Goal: Information Seeking & Learning: Learn about a topic

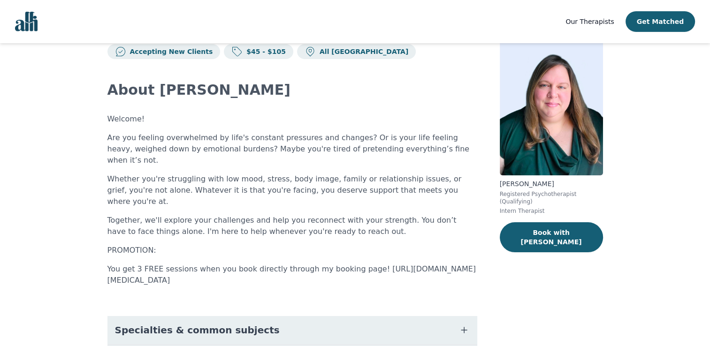
scroll to position [47, 0]
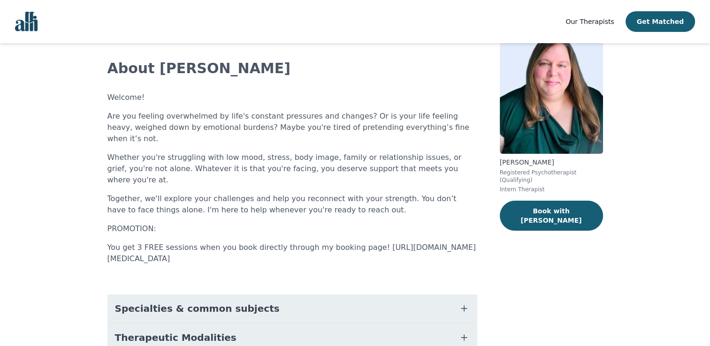
click at [199, 242] on p "You get 3 FREE sessions when you book directly through my booking page! https:/…" at bounding box center [293, 253] width 370 height 23
click at [252, 242] on p "You get 3 FREE sessions when you book directly through my booking page! https:/…" at bounding box center [293, 253] width 370 height 23
drag, startPoint x: 252, startPoint y: 240, endPoint x: 294, endPoint y: 239, distance: 42.7
click at [294, 242] on p "You get 3 FREE sessions when you book directly through my booking page! https:/…" at bounding box center [293, 253] width 370 height 23
drag, startPoint x: 298, startPoint y: 235, endPoint x: 63, endPoint y: 232, distance: 234.8
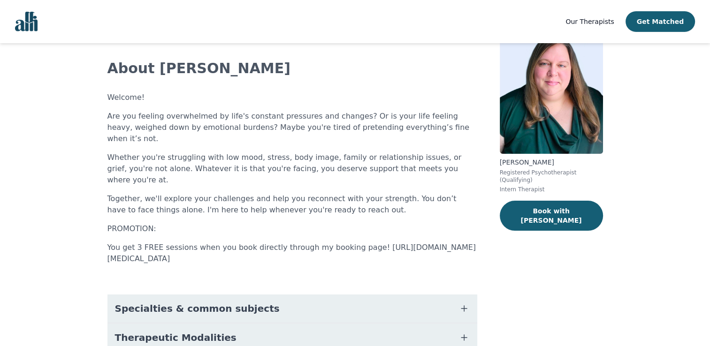
click at [63, 232] on main "Accepting New Clients $45 - $105 All Canada About Angela Welcome! Are you feeli…" at bounding box center [355, 260] width 710 height 529
click at [60, 231] on main "Accepting New Clients $45 - $105 All Canada About Angela Welcome! Are you feeli…" at bounding box center [355, 260] width 710 height 529
click at [54, 253] on main "Accepting New Clients $45 - $105 All Canada About Angela Welcome! Are you feeli…" at bounding box center [355, 260] width 710 height 529
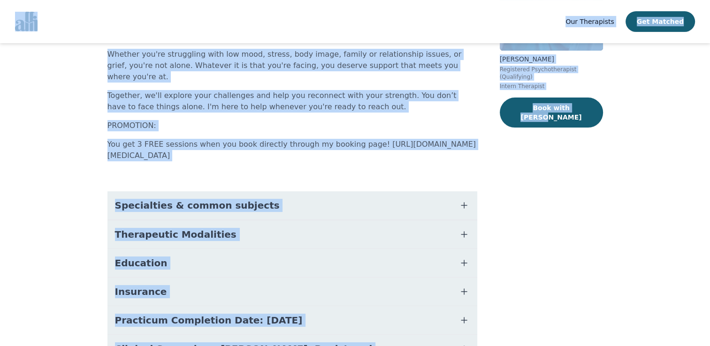
scroll to position [189, 0]
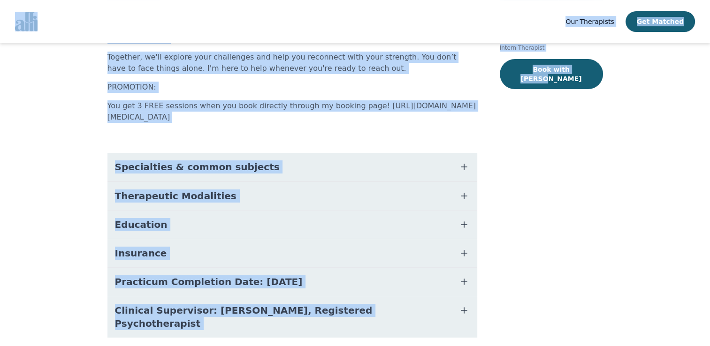
drag, startPoint x: 8, startPoint y: 10, endPoint x: 659, endPoint y: 285, distance: 706.3
click at [659, 285] on div "Our Therapists Get Matched Accepting New Clients $45 - $105 All Canada About An…" at bounding box center [355, 97] width 710 height 572
copy div "Our Therapists Get Matched Accepting New Clients $45 - $105 All Canada About An…"
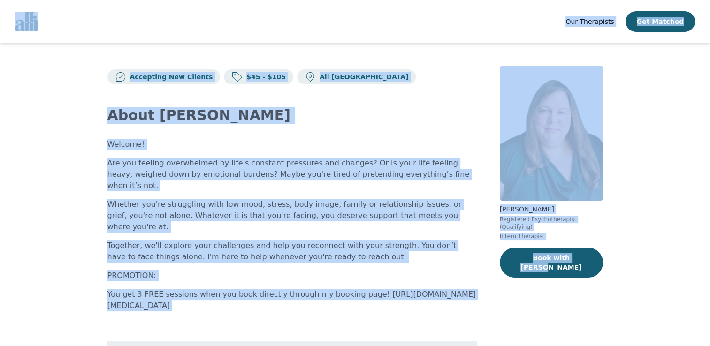
click at [316, 306] on div "About Angela Welcome! Are you feeling overwhelmed by life's constant pressures …" at bounding box center [293, 317] width 370 height 465
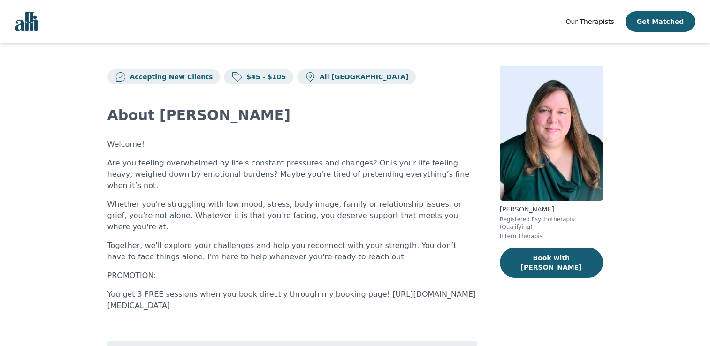
click at [234, 289] on p "You get 3 FREE sessions when you book directly through my booking page! https:/…" at bounding box center [293, 300] width 370 height 23
drag, startPoint x: 266, startPoint y: 281, endPoint x: 73, endPoint y: 287, distance: 193.1
click at [73, 287] on main "Accepting New Clients $45 - $105 All Canada About Angela Welcome! Are you feeli…" at bounding box center [355, 307] width 710 height 529
copy p "https://client.alli.io/therapists/Angela_Grieve/"
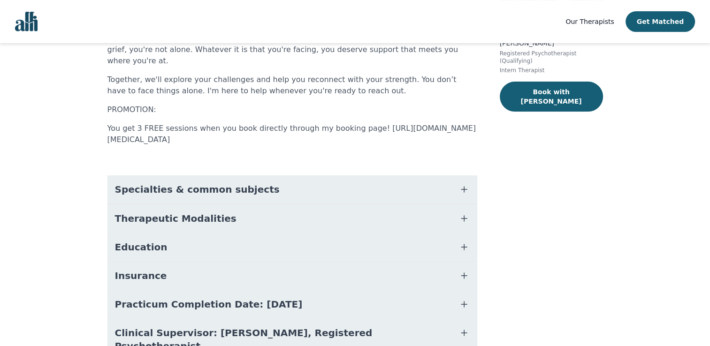
scroll to position [189, 0]
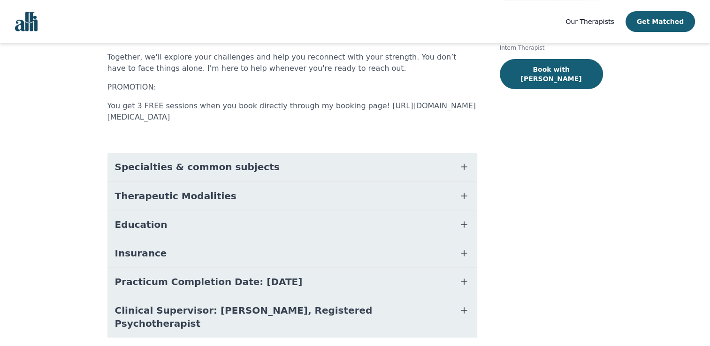
click at [465, 277] on icon "button" at bounding box center [464, 282] width 11 height 11
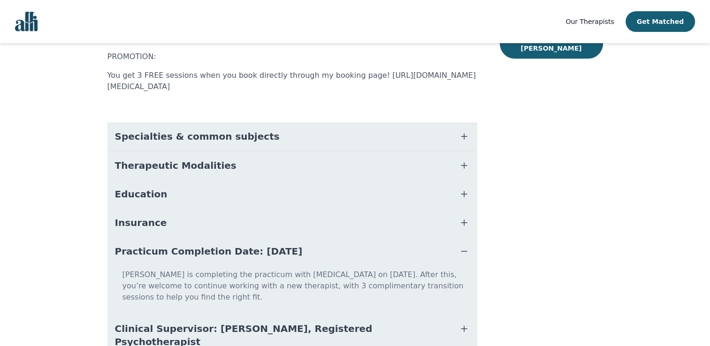
scroll to position [226, 0]
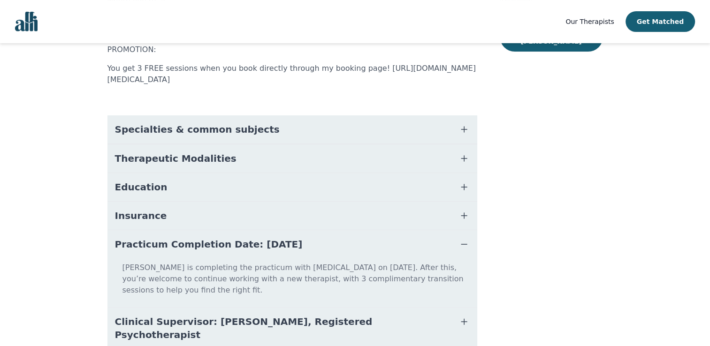
click at [462, 239] on icon "button" at bounding box center [464, 244] width 11 height 11
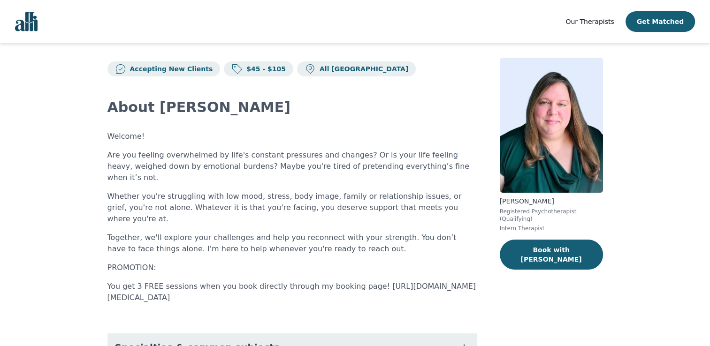
scroll to position [0, 0]
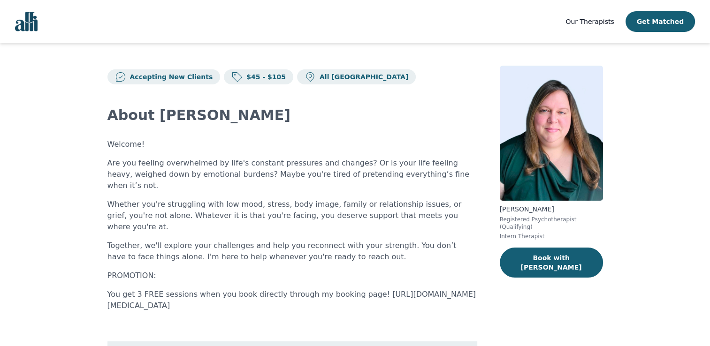
click at [608, 23] on span "Our Therapists" at bounding box center [590, 22] width 48 height 8
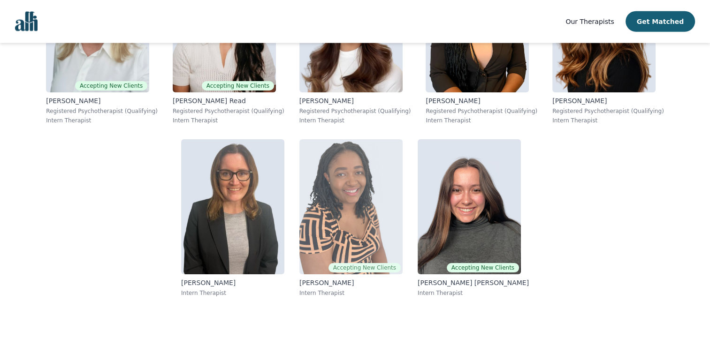
scroll to position [5763, 0]
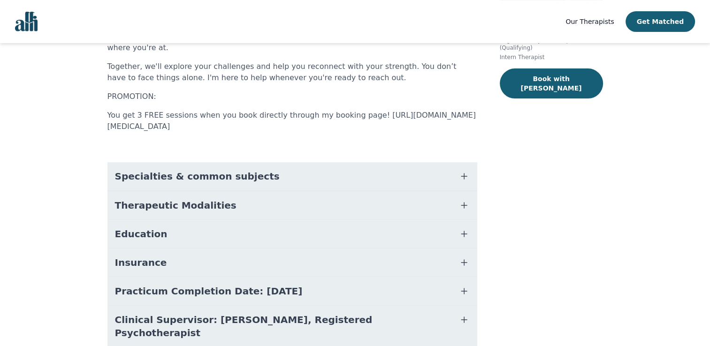
scroll to position [189, 0]
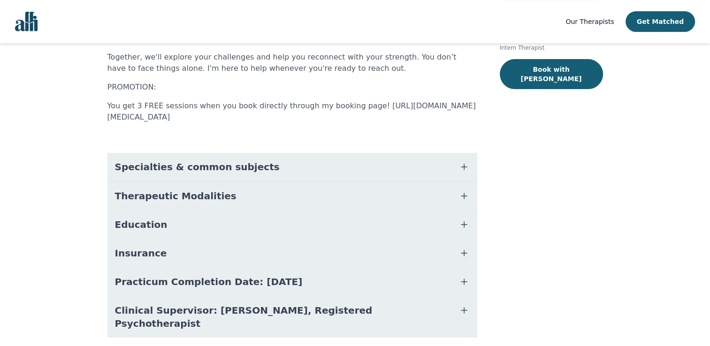
click at [458, 153] on button "Specialties & common subjects" at bounding box center [293, 167] width 370 height 28
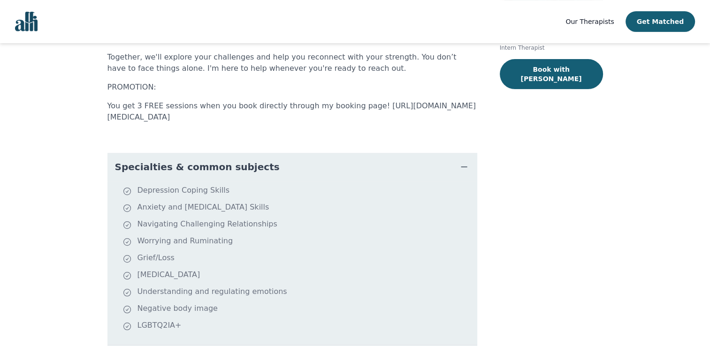
scroll to position [330, 0]
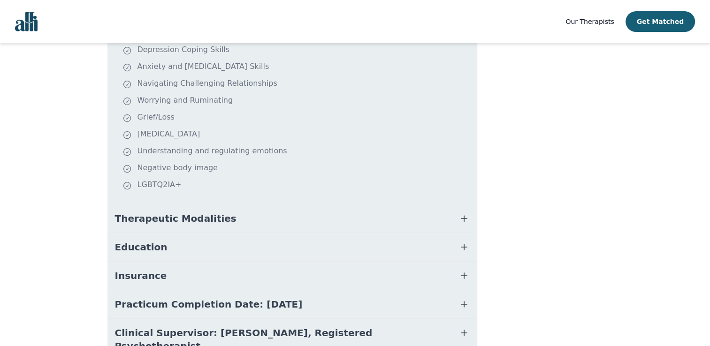
click at [464, 213] on icon "button" at bounding box center [464, 218] width 11 height 11
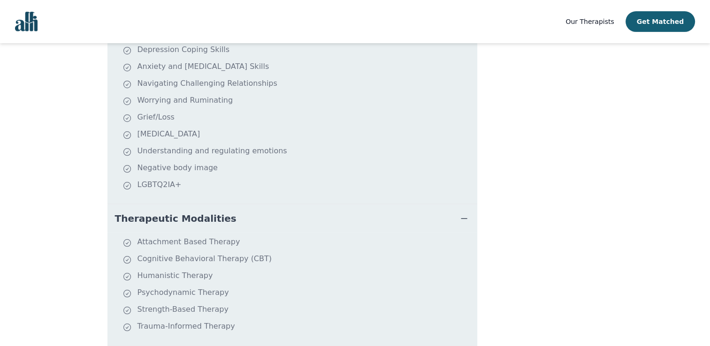
scroll to position [465, 0]
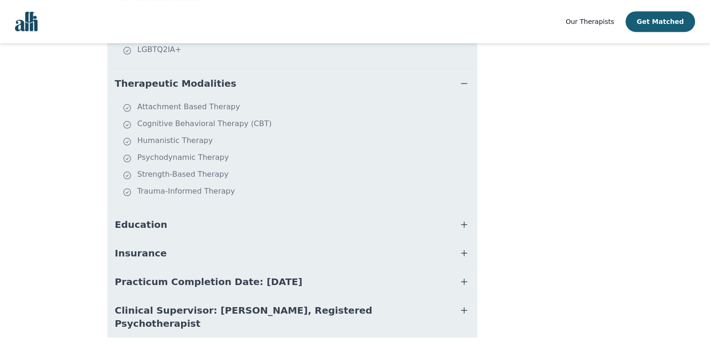
click at [463, 219] on icon "button" at bounding box center [464, 224] width 11 height 11
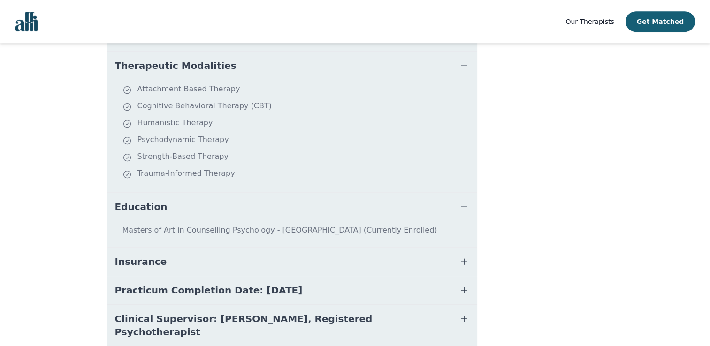
scroll to position [491, 0]
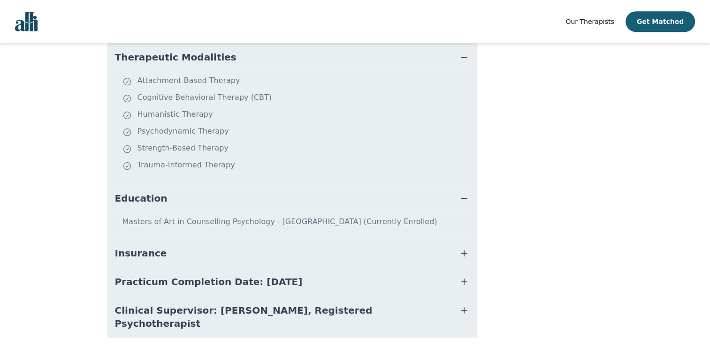
click at [459, 248] on icon "button" at bounding box center [464, 253] width 11 height 11
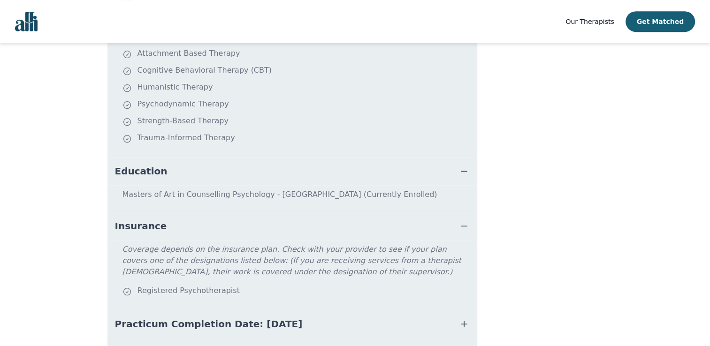
scroll to position [561, 0]
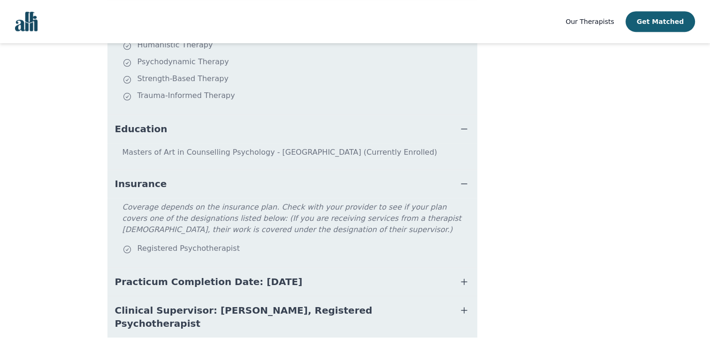
click at [464, 279] on icon "button" at bounding box center [465, 282] width 6 height 6
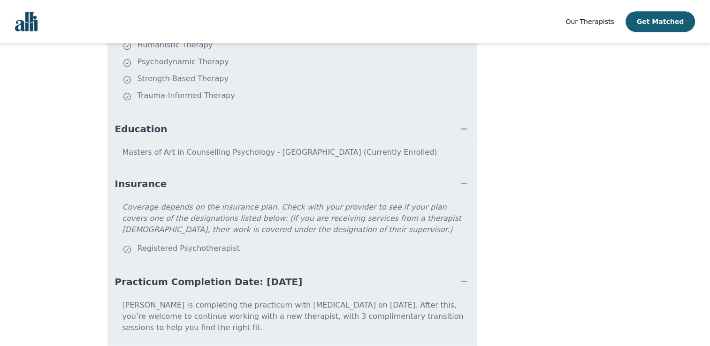
scroll to position [598, 0]
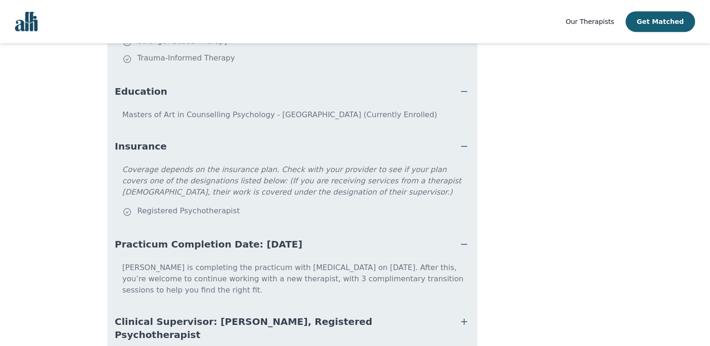
click at [463, 319] on icon "button" at bounding box center [465, 322] width 6 height 6
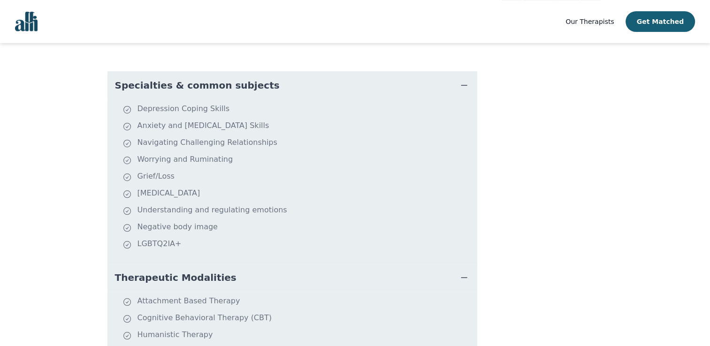
scroll to position [176, 0]
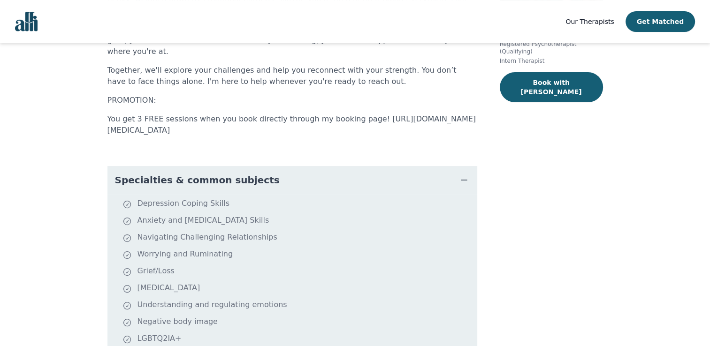
drag, startPoint x: 112, startPoint y: 159, endPoint x: 218, endPoint y: 121, distance: 112.3
click at [305, 252] on div "Specialties & common subjects Depression Coping Skills Anxiety and Stress Manag…" at bounding box center [293, 262] width 370 height 192
drag, startPoint x: 116, startPoint y: 153, endPoint x: 400, endPoint y: 140, distance: 283.4
click at [255, 207] on div "Specialties & common subjects Depression Coping Skills Anxiety and Stress Manag…" at bounding box center [293, 262] width 370 height 192
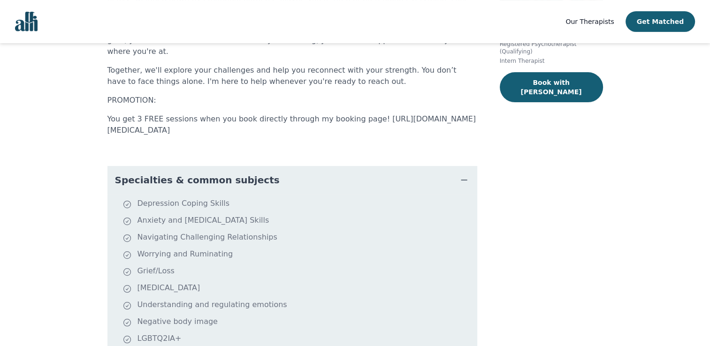
drag, startPoint x: 123, startPoint y: 149, endPoint x: 116, endPoint y: 161, distance: 13.2
click at [117, 166] on button "Specialties & common subjects" at bounding box center [293, 180] width 370 height 28
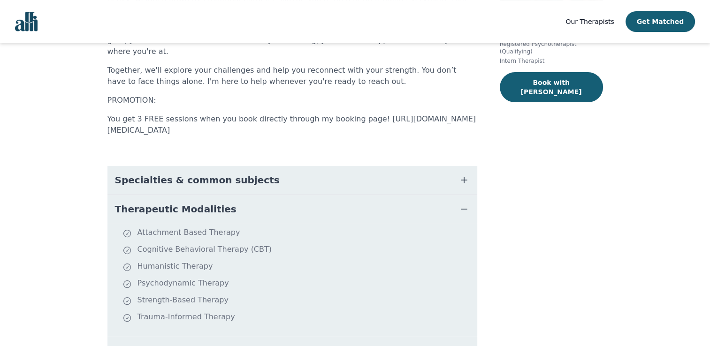
drag, startPoint x: 117, startPoint y: 151, endPoint x: 141, endPoint y: 169, distance: 29.9
click at [141, 169] on button "Specialties & common subjects" at bounding box center [293, 180] width 370 height 28
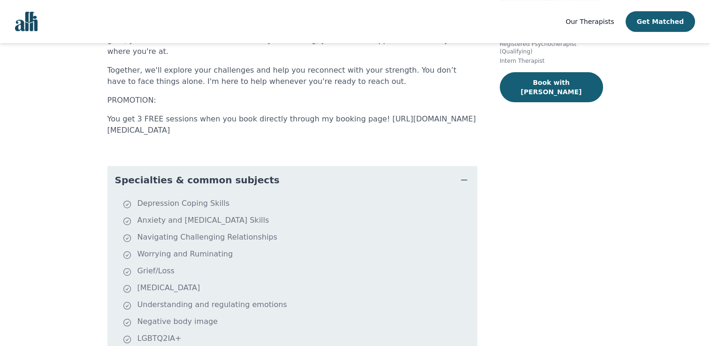
click at [463, 175] on icon "button" at bounding box center [464, 180] width 11 height 11
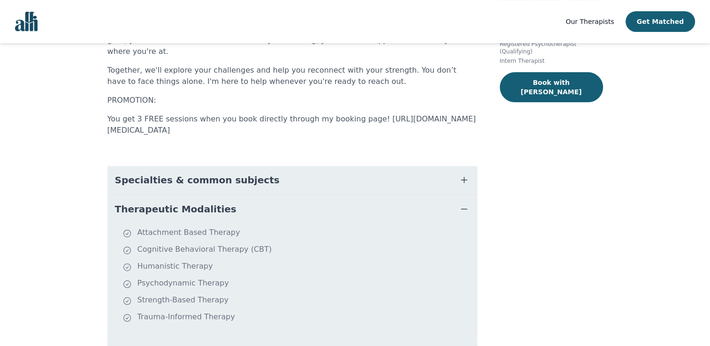
click at [460, 175] on icon "button" at bounding box center [464, 180] width 11 height 11
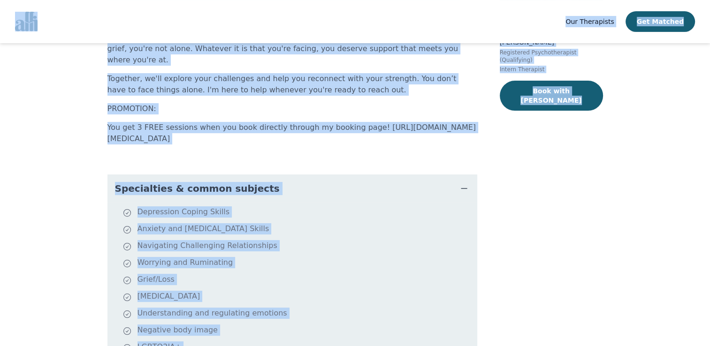
scroll to position [0, 0]
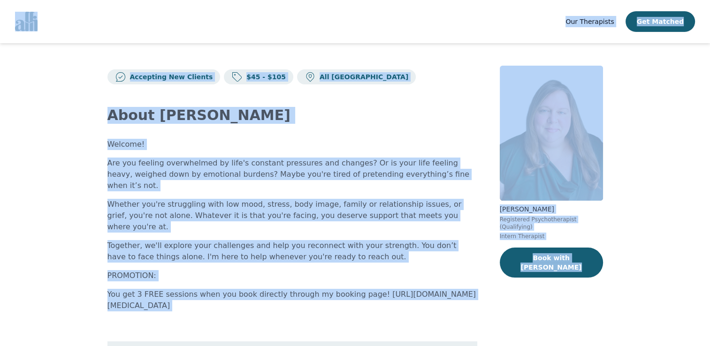
copy div "Our Therapists Get Matched Accepting New Clients $45 - $105 All Canada About An…"
drag, startPoint x: 65, startPoint y: 28, endPoint x: 105, endPoint y: 0, distance: 48.2
click at [65, 28] on nav "Our Therapists Get Matched" at bounding box center [355, 21] width 710 height 43
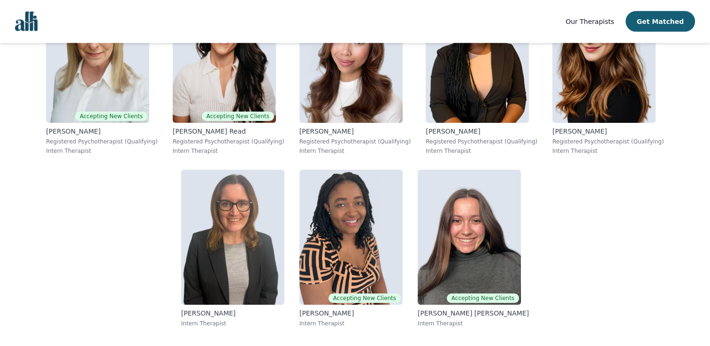
scroll to position [5763, 0]
